Goal: Find specific page/section: Find specific page/section

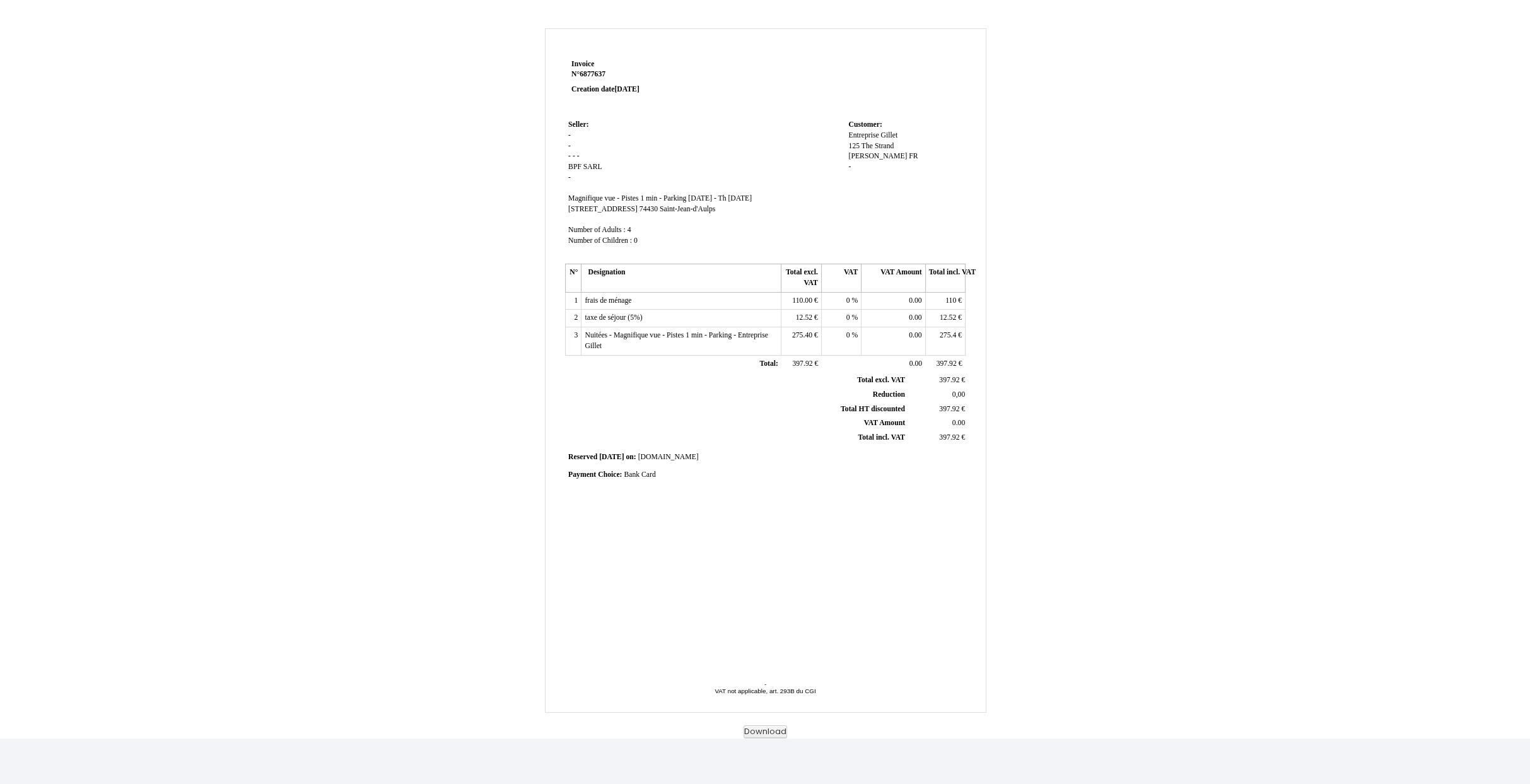
click at [1078, 148] on div "Invoice Invoice N° 6877637 6877637 Creation date 02 October 2025 Seller: Seller…" at bounding box center [765, 376] width 1530 height 723
click at [763, 737] on button "Download" at bounding box center [765, 732] width 43 height 13
click at [979, 23] on div "Invoice Invoice N° 6877637 6877637 Creation date 02 October 2025 Seller: Seller…" at bounding box center [765, 376] width 1530 height 723
